Goal: Task Accomplishment & Management: Manage account settings

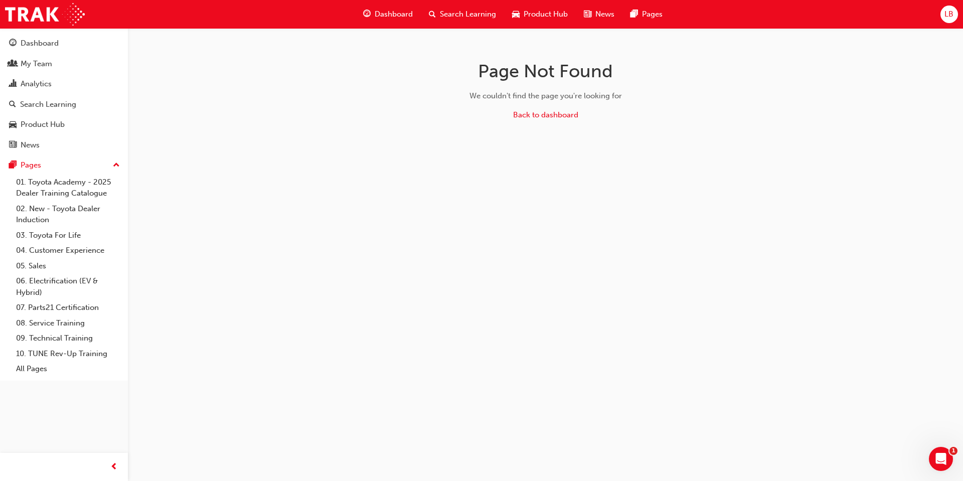
click at [947, 15] on span "LB" at bounding box center [948, 15] width 9 height 12
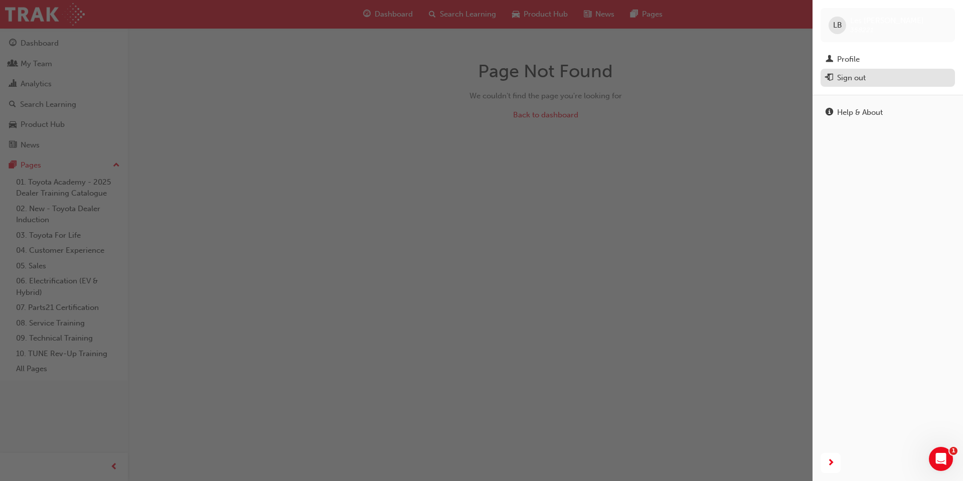
click at [853, 78] on div "Sign out" at bounding box center [851, 78] width 29 height 12
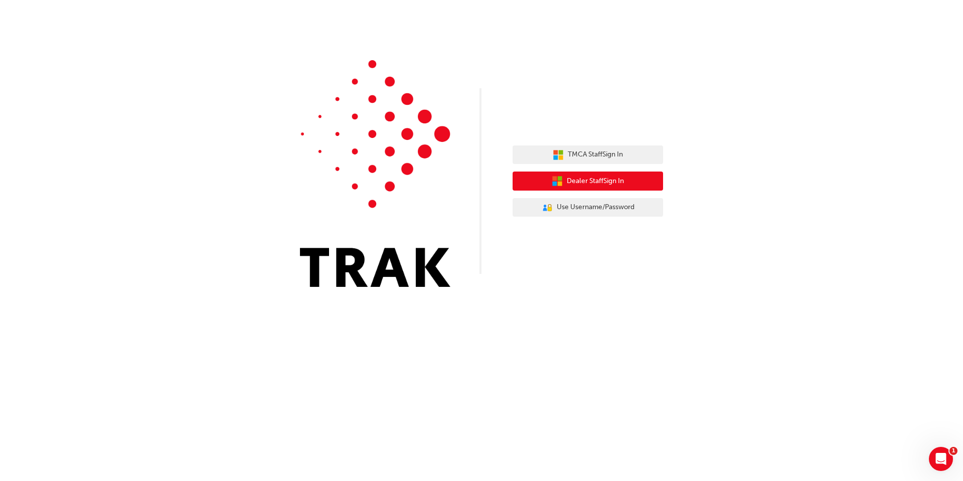
click at [591, 188] on button "Dealer Staff Sign In" at bounding box center [587, 180] width 150 height 19
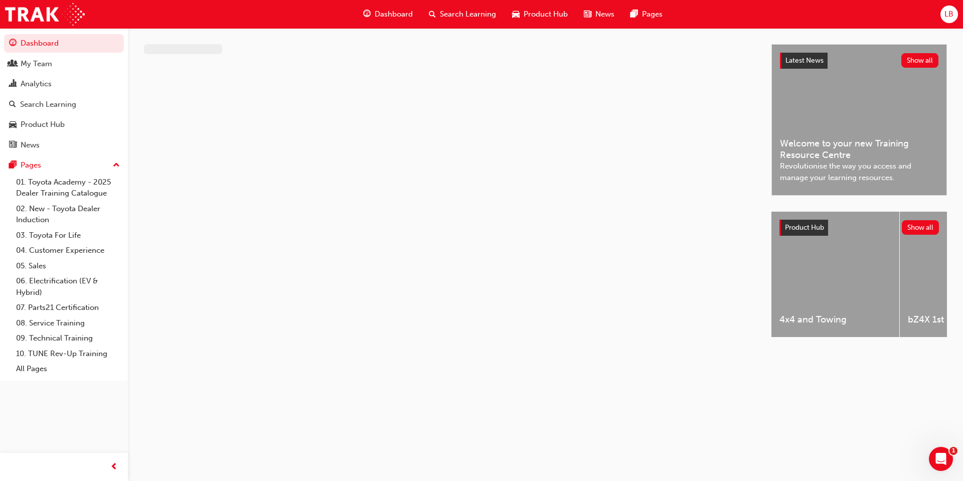
click at [948, 19] on span "LB" at bounding box center [948, 15] width 9 height 12
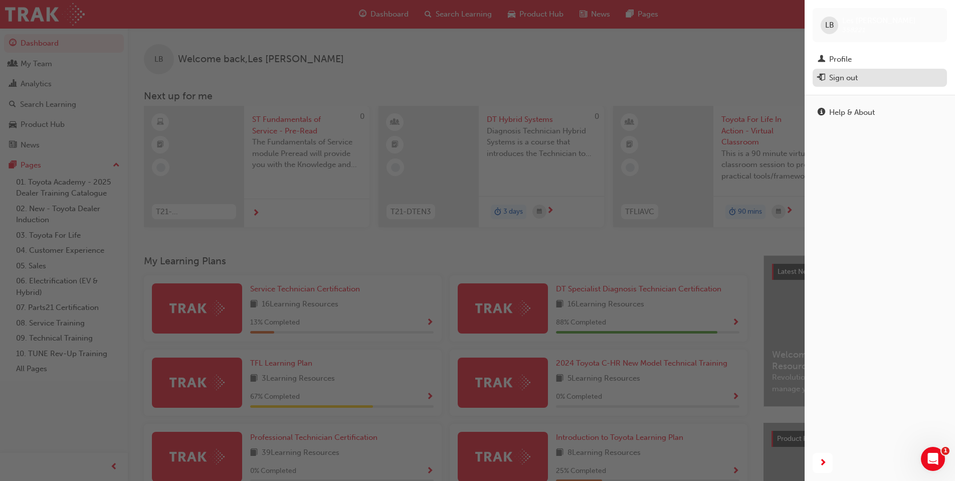
click at [840, 78] on div "Sign out" at bounding box center [843, 78] width 29 height 12
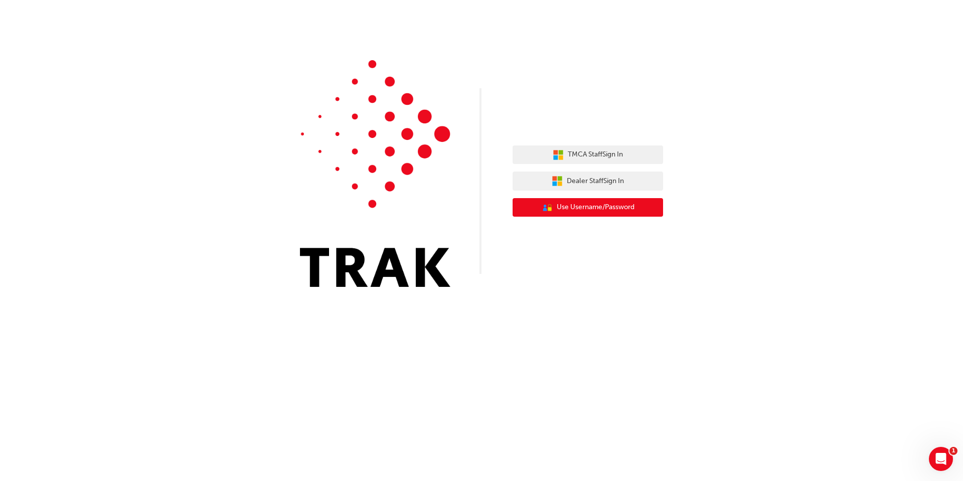
click at [612, 211] on span "Use Username/Password" at bounding box center [595, 208] width 78 height 12
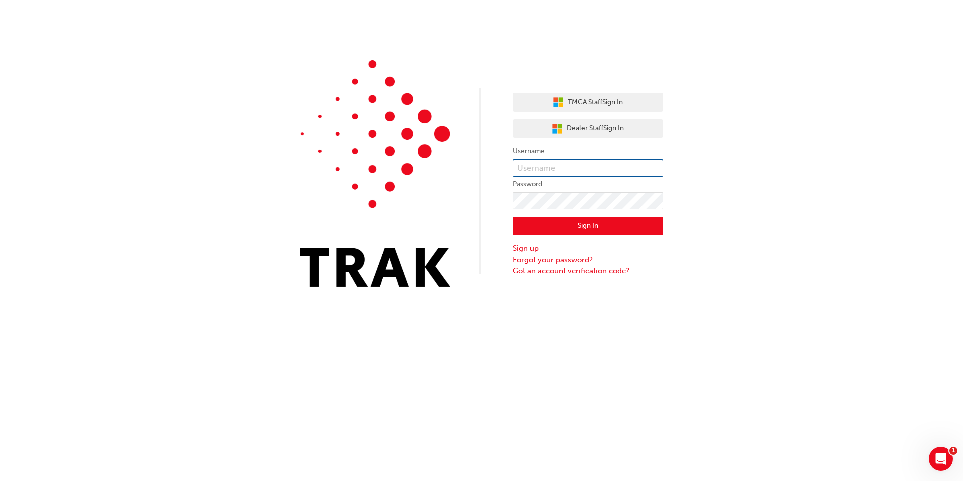
click at [563, 163] on input "text" at bounding box center [587, 167] width 150 height 17
type input "[PERSON_NAME].toh1"
click button "Sign In" at bounding box center [587, 226] width 150 height 19
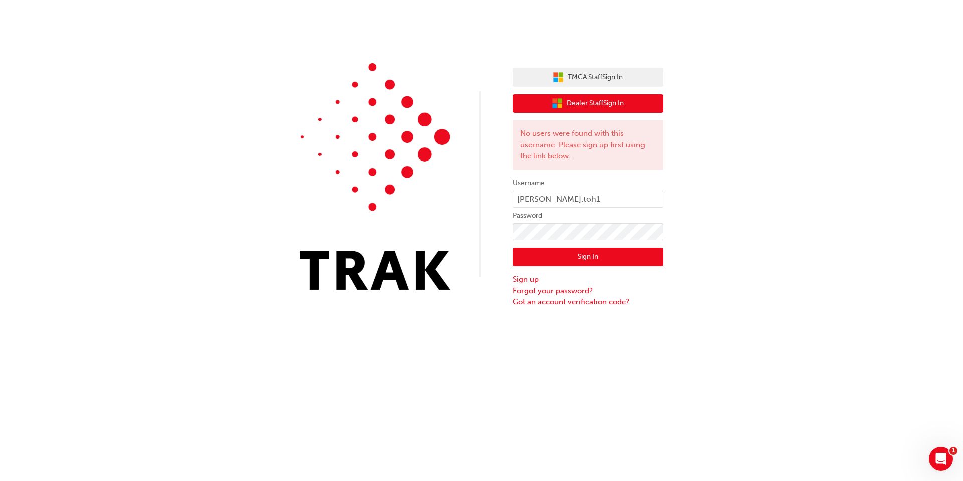
click at [617, 102] on span "Dealer Staff Sign In" at bounding box center [594, 104] width 57 height 12
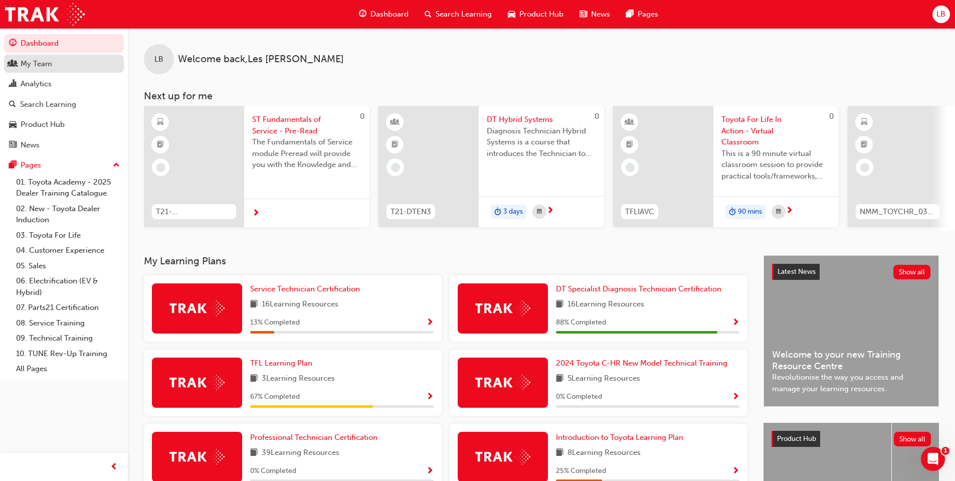
click at [33, 60] on div "My Team" at bounding box center [37, 64] width 32 height 12
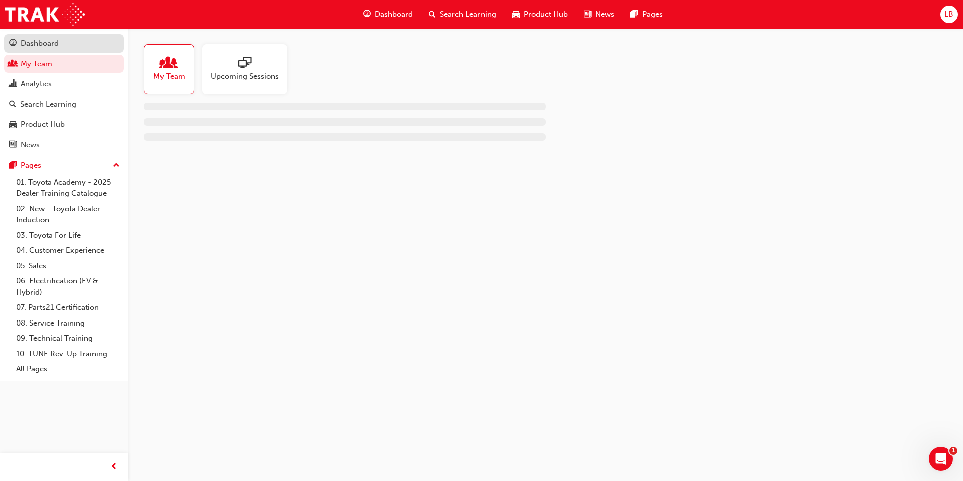
click at [39, 44] on div "Dashboard" at bounding box center [40, 44] width 38 height 12
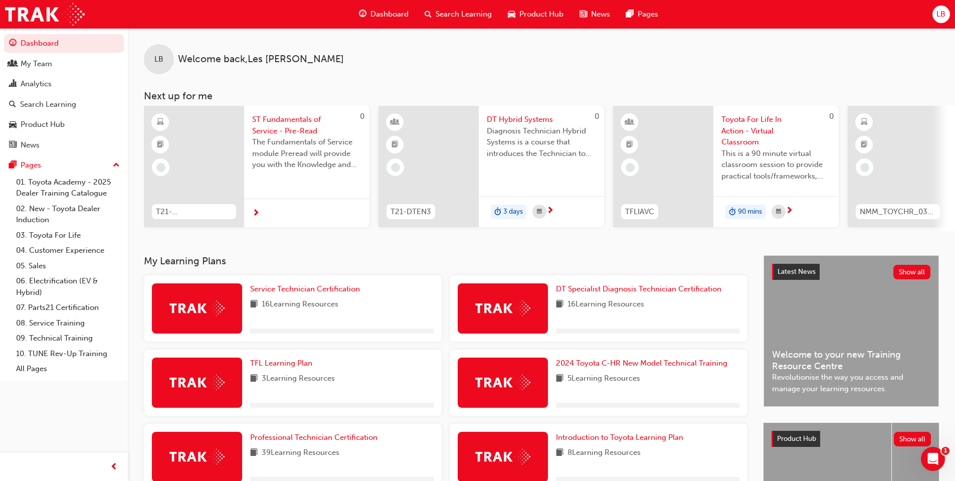
click at [945, 16] on span "LB" at bounding box center [940, 15] width 9 height 12
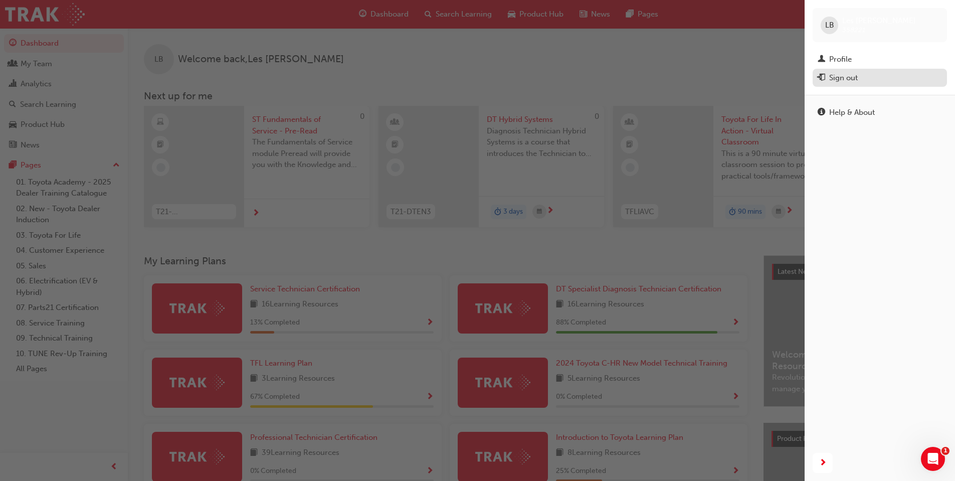
click at [855, 82] on div "Sign out" at bounding box center [843, 78] width 29 height 12
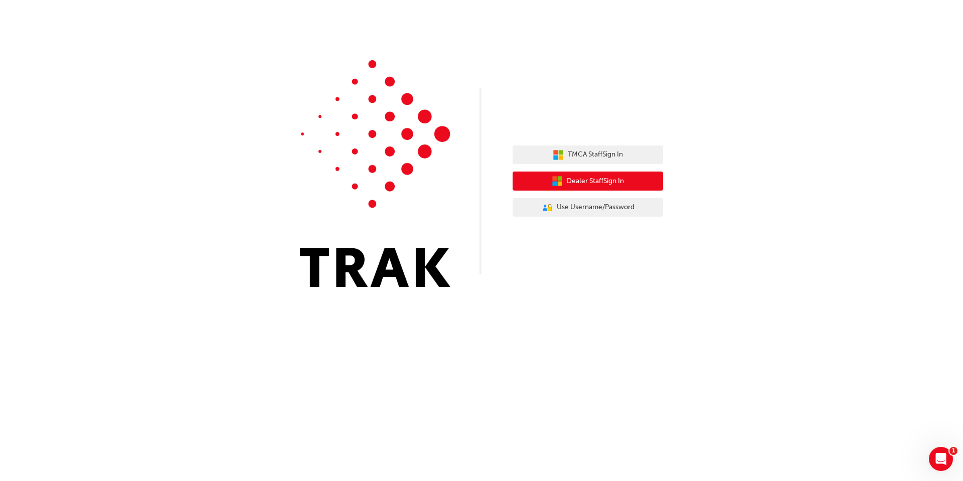
click at [553, 178] on icon "button" at bounding box center [554, 178] width 5 height 5
